Goal: Task Accomplishment & Management: Complete application form

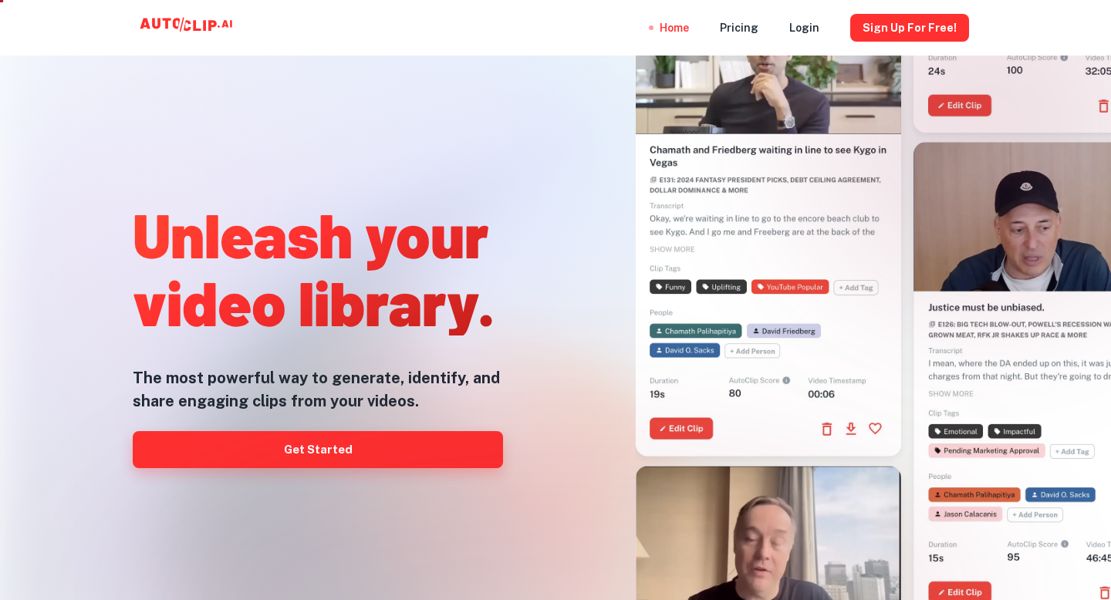
click at [305, 448] on link "Get Started" at bounding box center [318, 449] width 370 height 37
